Goal: Navigation & Orientation: Find specific page/section

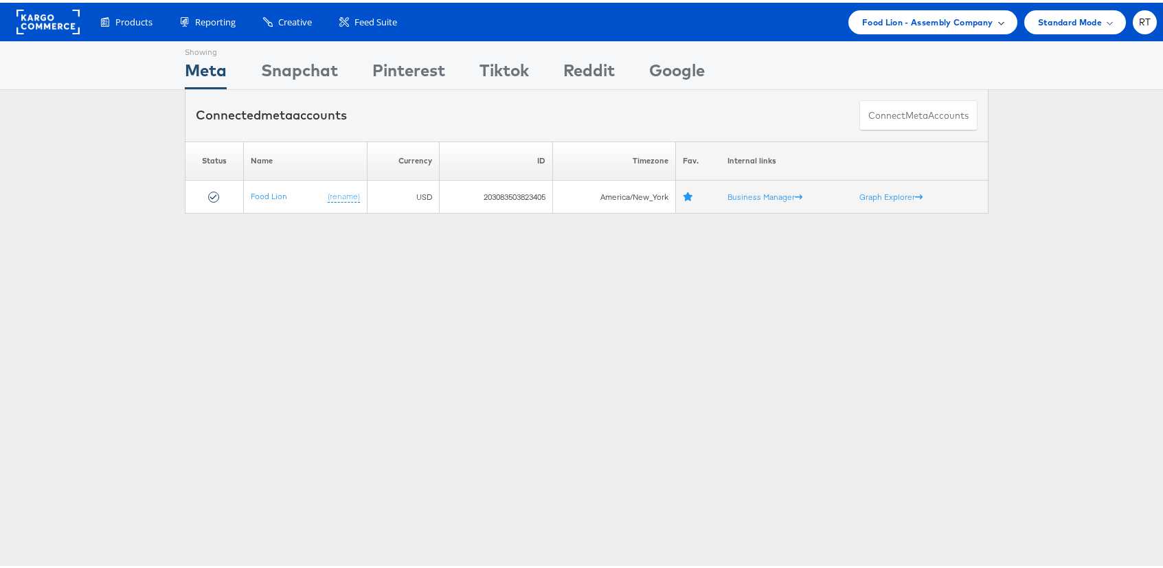
click at [965, 22] on span "Food Lion - Assembly Company" at bounding box center [927, 19] width 131 height 14
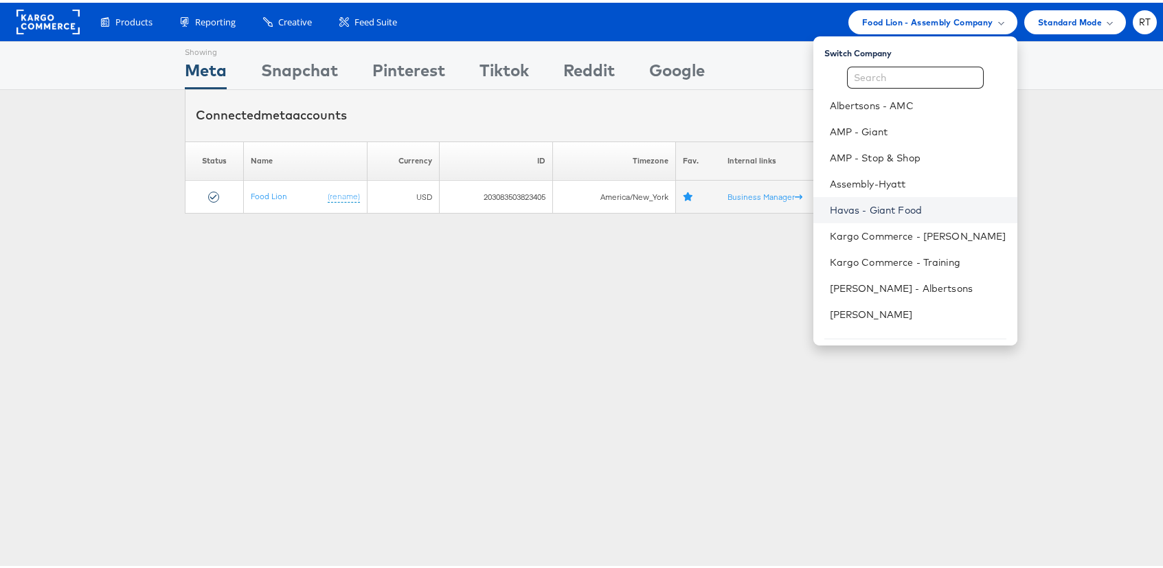
click at [924, 209] on link "Havas - Giant Food" at bounding box center [918, 208] width 176 height 14
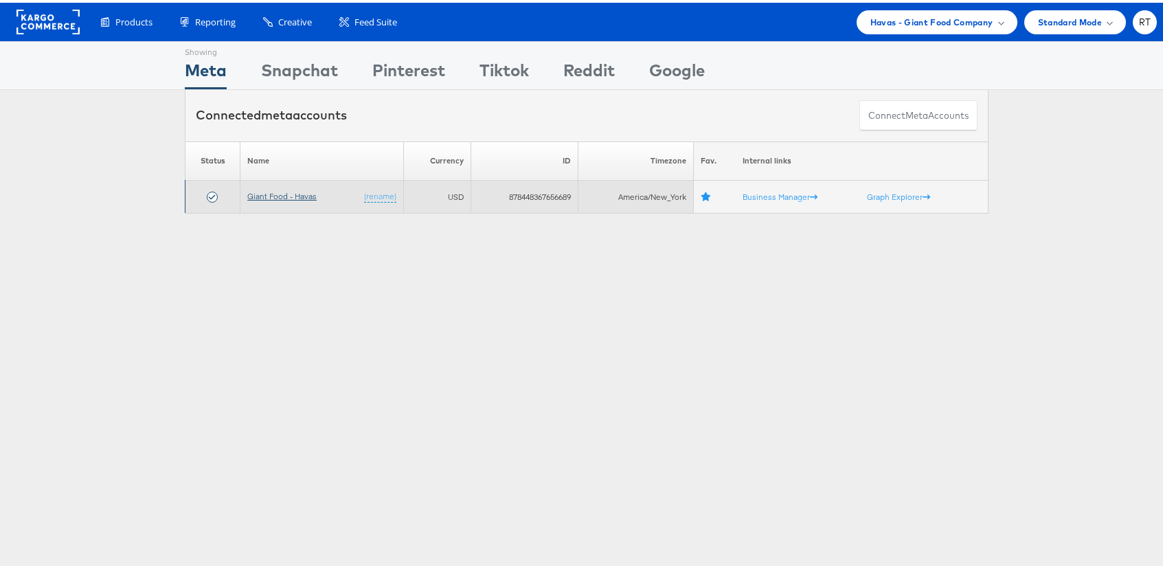
click at [264, 191] on link "Giant Food - Havas" at bounding box center [281, 193] width 69 height 10
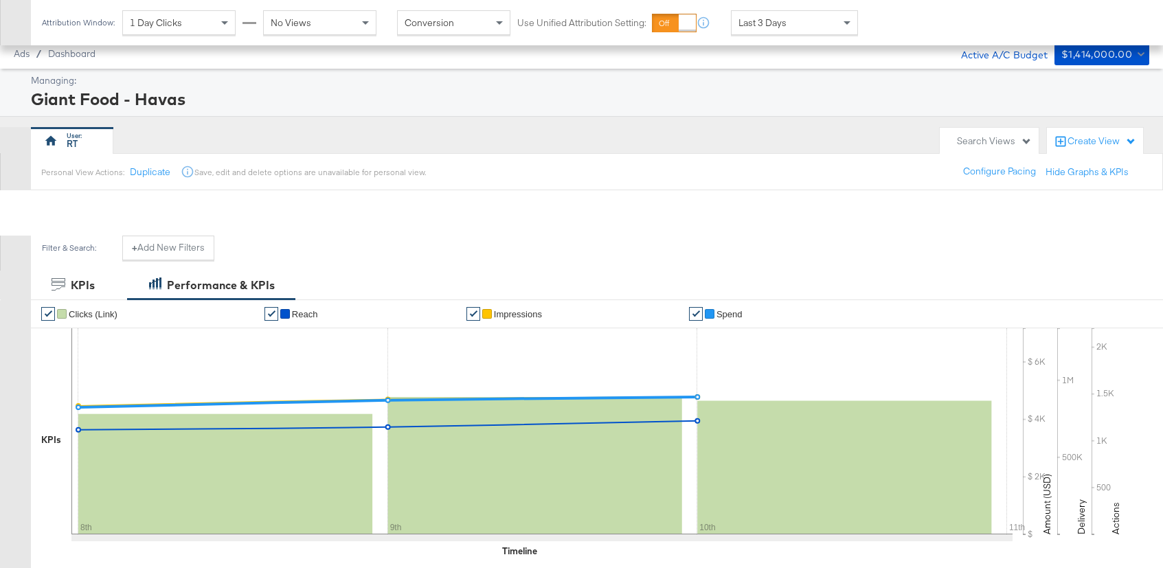
scroll to position [487, 0]
